Goal: Task Accomplishment & Management: Manage account settings

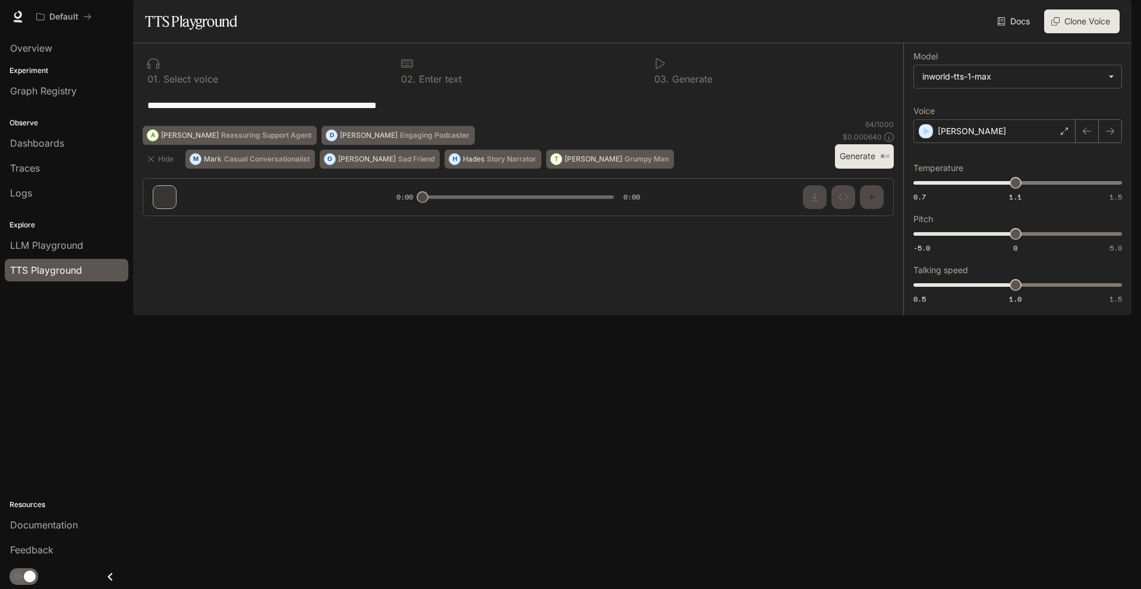
click at [1121, 18] on div "button" at bounding box center [1114, 16] width 17 height 17
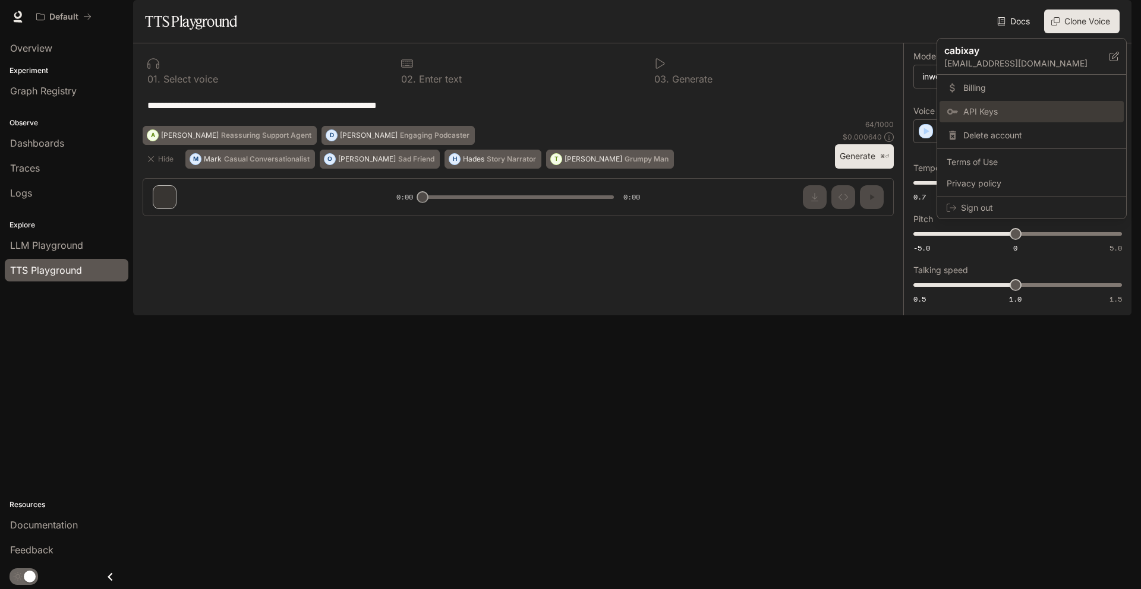
click at [1085, 105] on link "API Keys" at bounding box center [1031, 111] width 184 height 21
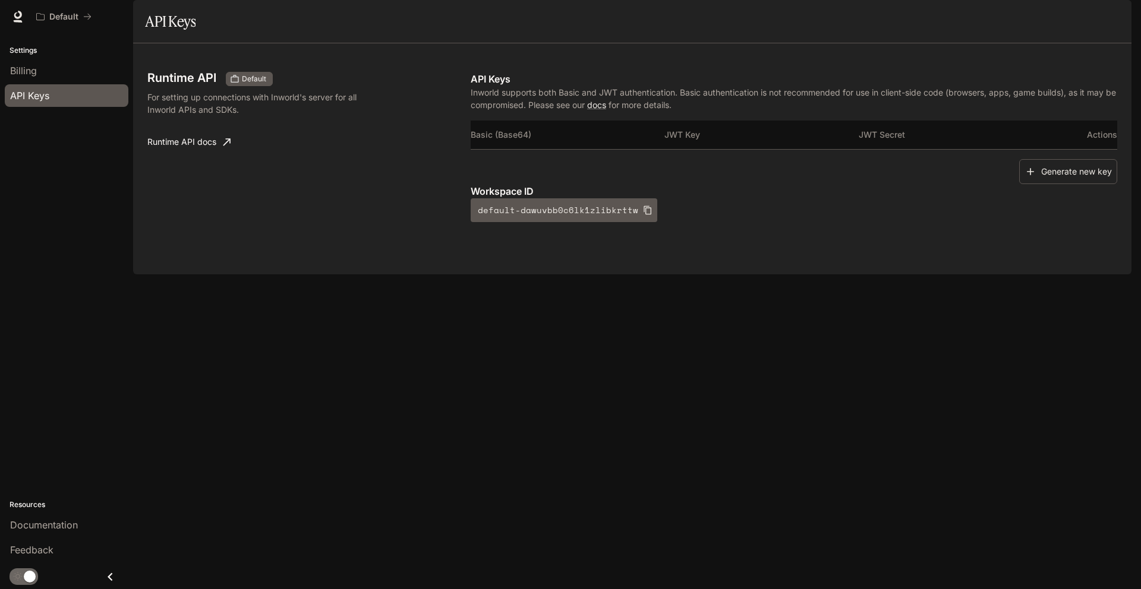
click at [1079, 149] on th "Actions" at bounding box center [1084, 135] width 65 height 29
click at [1067, 185] on button "Generate new key" at bounding box center [1068, 172] width 98 height 26
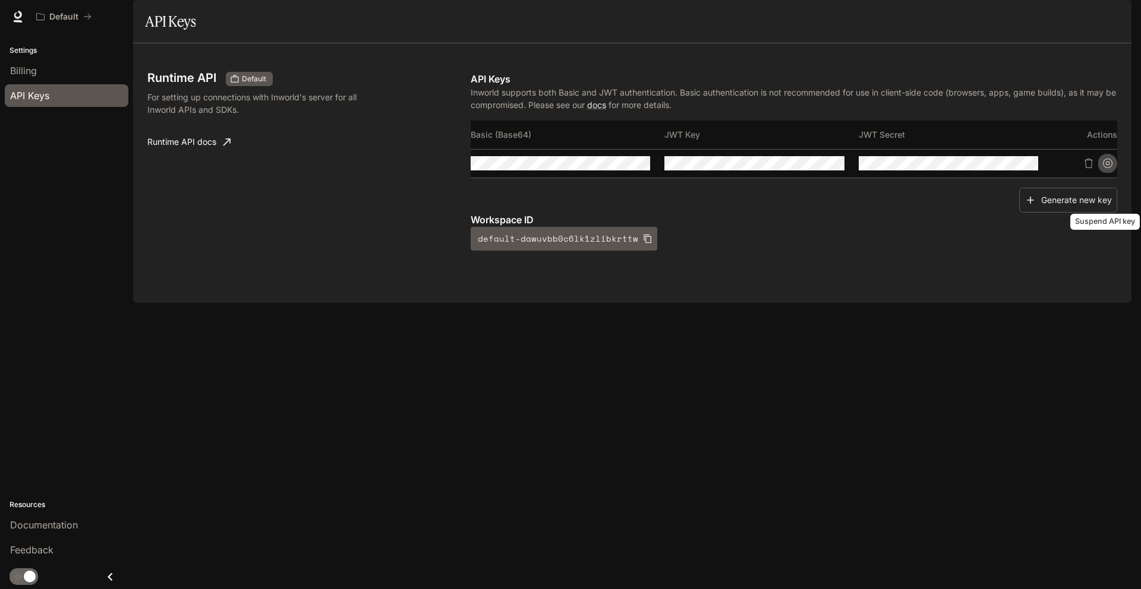
click at [1101, 173] on button "Suspend API key" at bounding box center [1107, 163] width 19 height 19
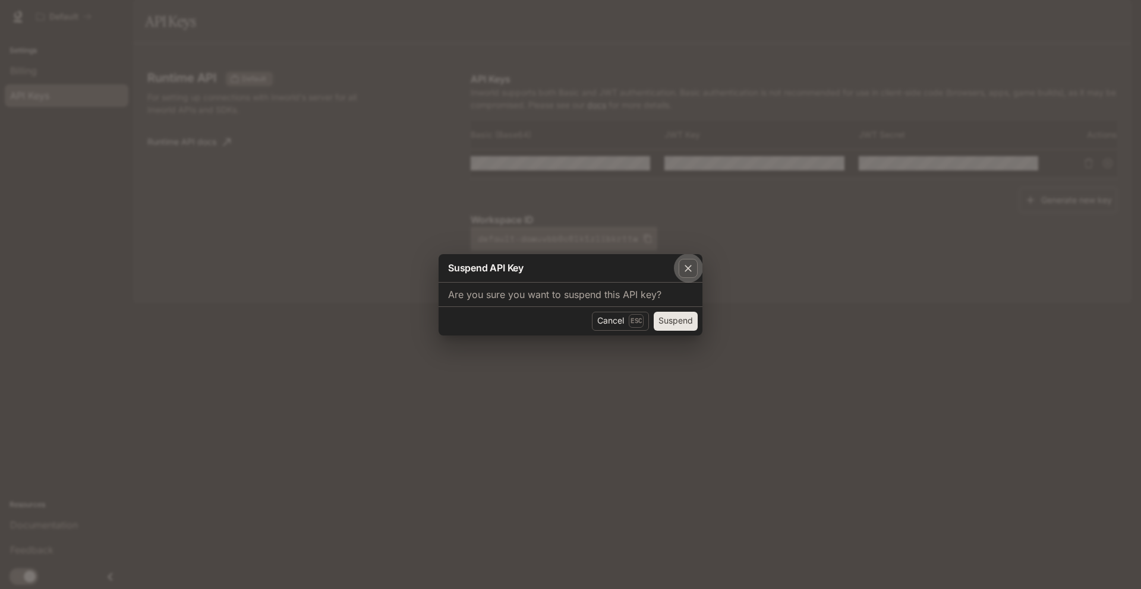
click at [691, 268] on icon "button" at bounding box center [688, 269] width 12 height 12
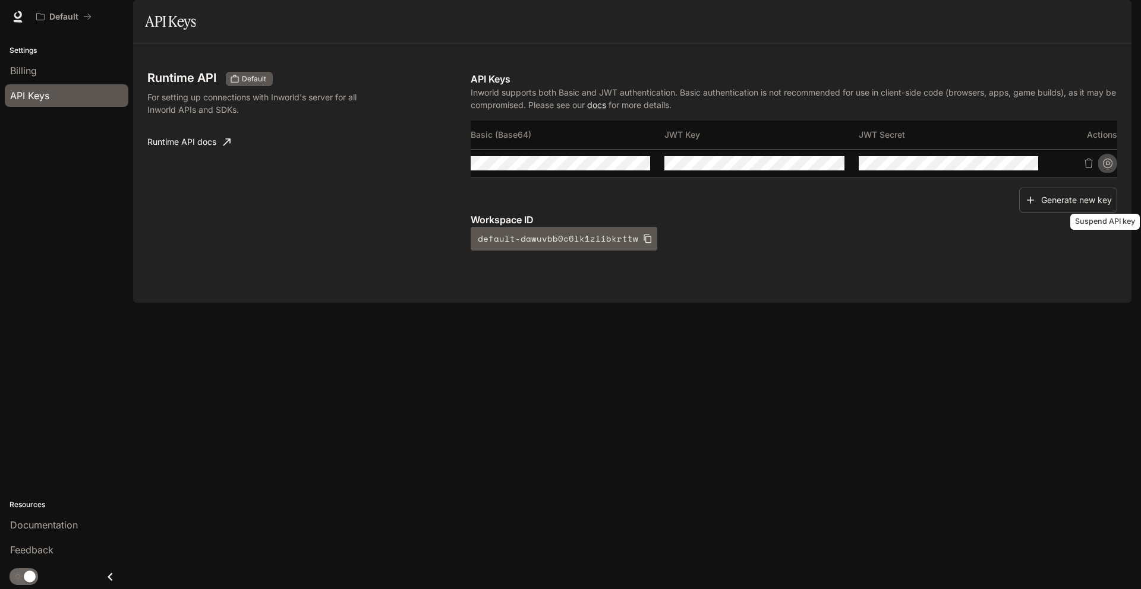
click at [1104, 173] on button "Suspend API key" at bounding box center [1107, 163] width 19 height 19
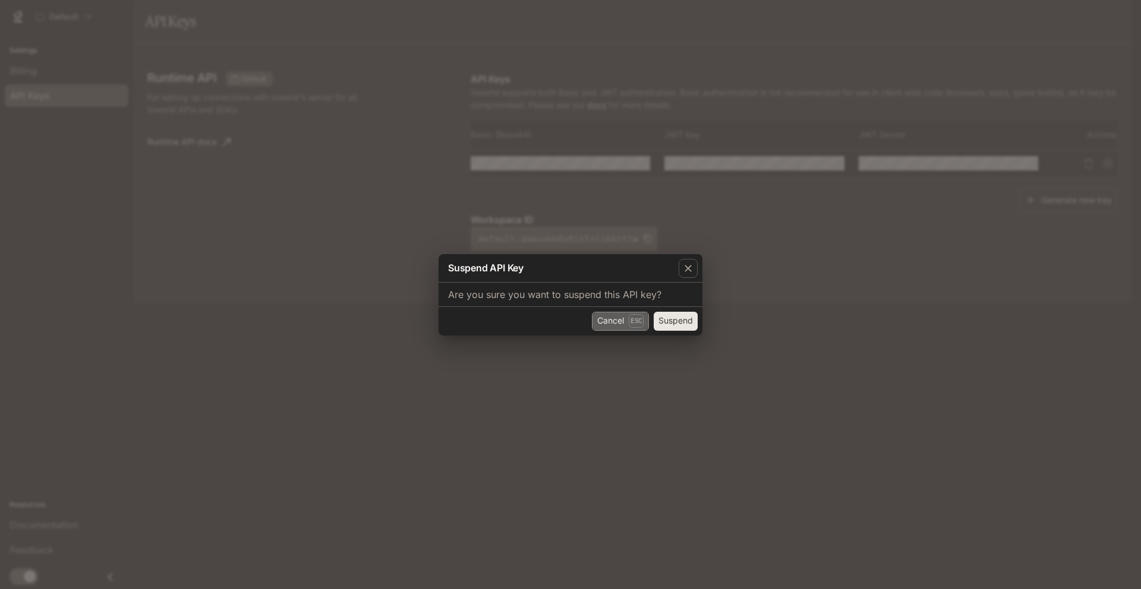
click at [634, 314] on p "Esc" at bounding box center [635, 320] width 15 height 13
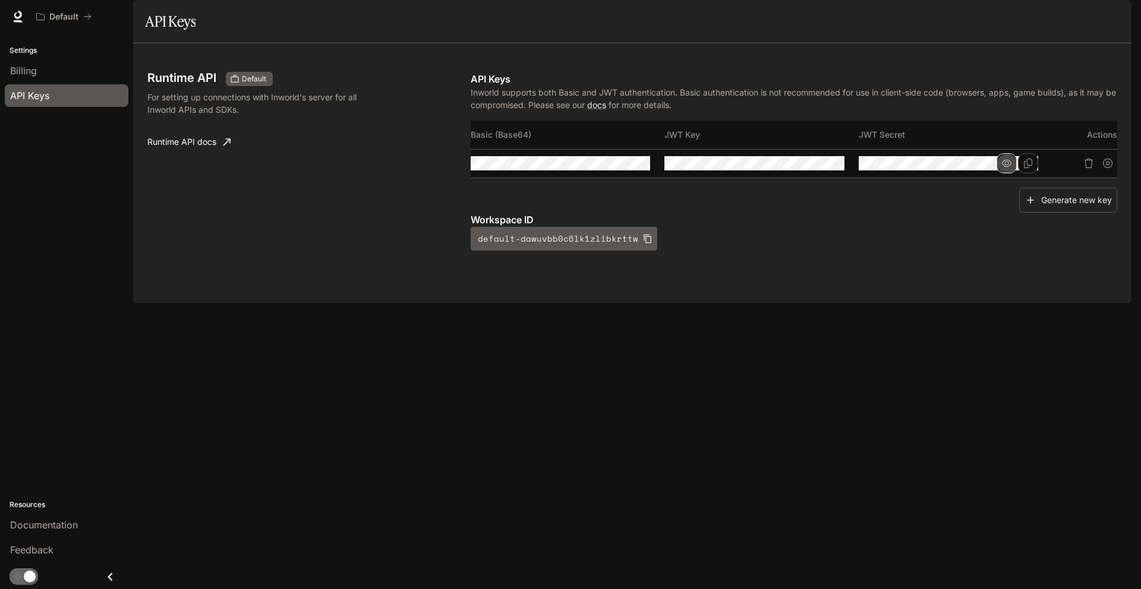
click at [1010, 168] on icon "button" at bounding box center [1007, 164] width 10 height 10
click at [816, 167] on icon "button" at bounding box center [813, 163] width 10 height 7
click at [620, 173] on button "button" at bounding box center [618, 163] width 20 height 20
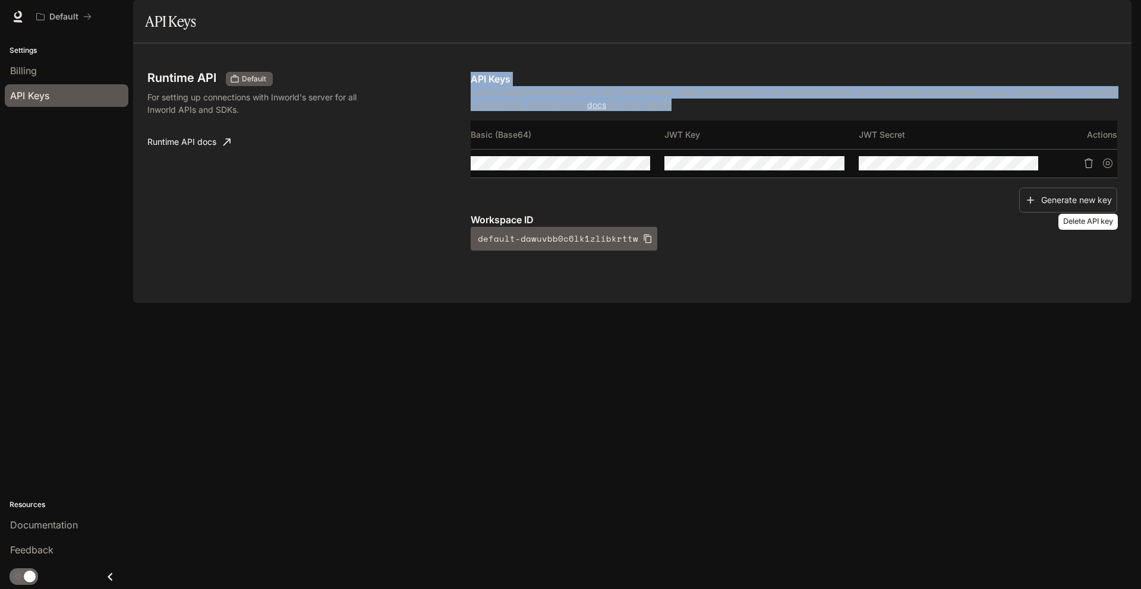
drag, startPoint x: 435, startPoint y: 181, endPoint x: 1096, endPoint y: 198, distance: 660.8
click at [1096, 198] on div "Runtime API Default For setting up connections with Inworld's server for all In…" at bounding box center [631, 173] width 969 height 231
copy div "API Keys Inworld supports both Basic and JWT authentication. Basic authenticati…"
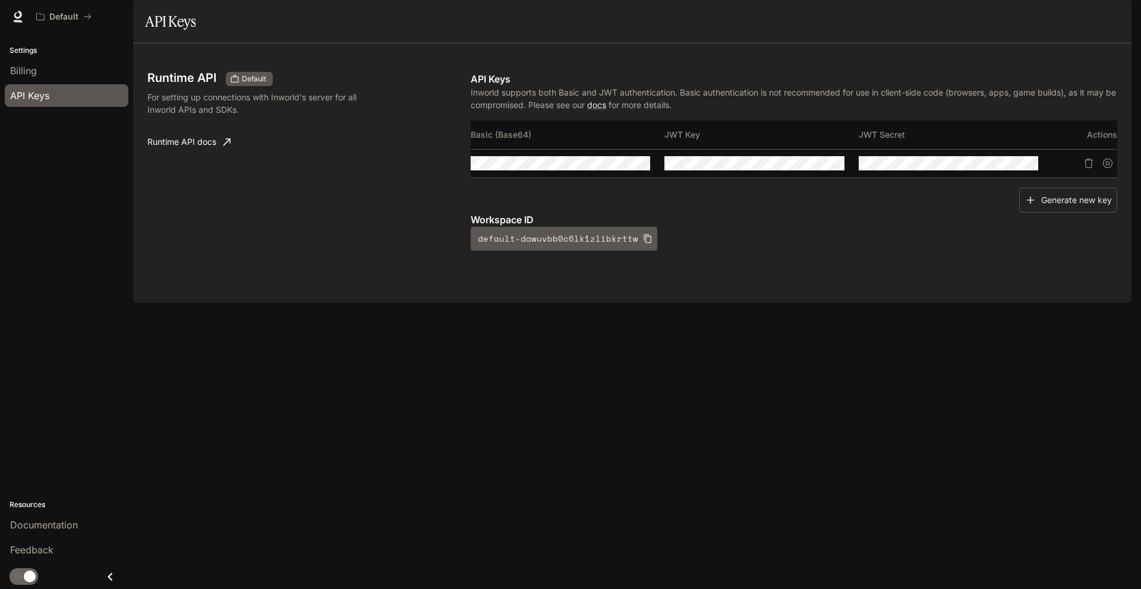
click at [914, 213] on div "Generate new key" at bounding box center [793, 201] width 646 height 26
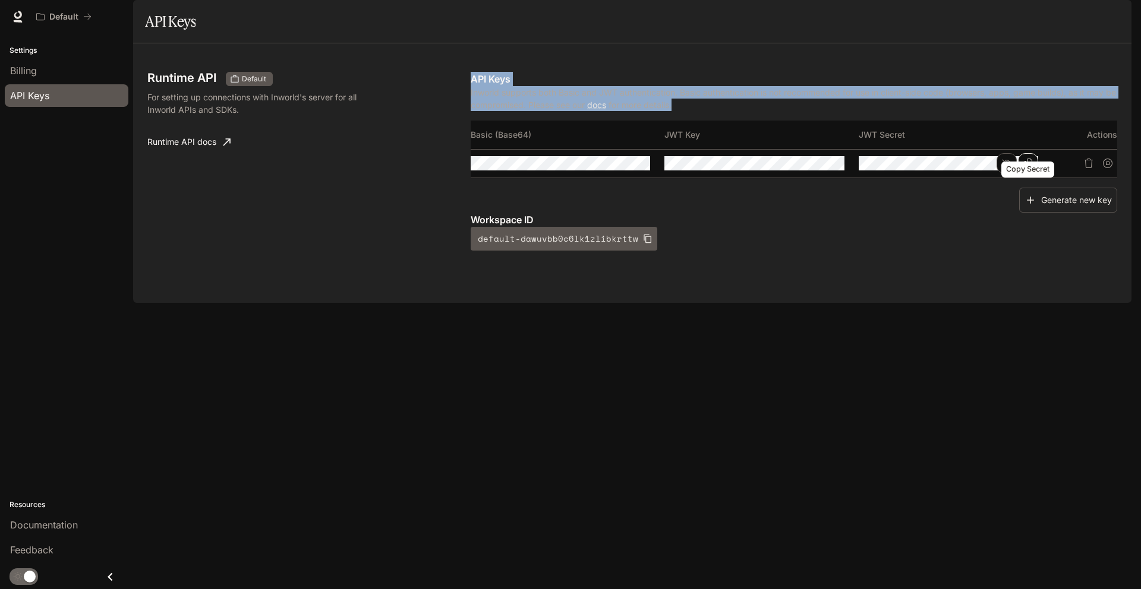
drag, startPoint x: 465, startPoint y: 149, endPoint x: 1036, endPoint y: 192, distance: 572.5
click at [1036, 192] on div "Runtime API Default For setting up connections with Inworld's server for all In…" at bounding box center [631, 173] width 969 height 231
copy div "Runtime API docs API Keys Inworld supports both Basic and JWT authentication. B…"
click at [255, 201] on div "Runtime API Default For setting up connections with Inworld's server for all In…" at bounding box center [308, 161] width 323 height 179
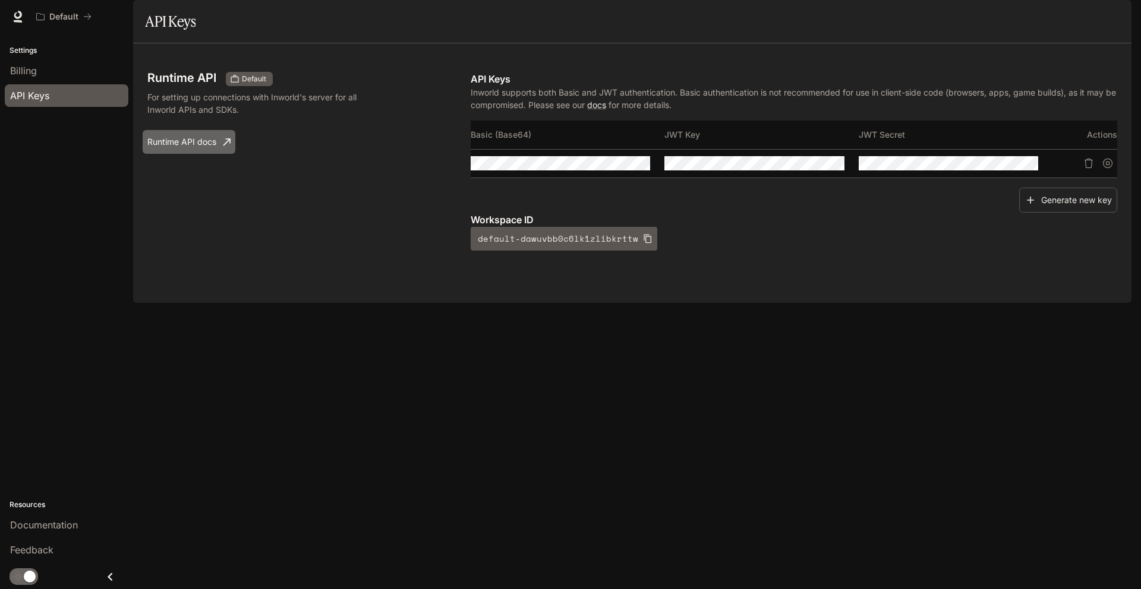
click at [198, 154] on link "Runtime API docs" at bounding box center [189, 142] width 93 height 24
